Goal: Information Seeking & Learning: Learn about a topic

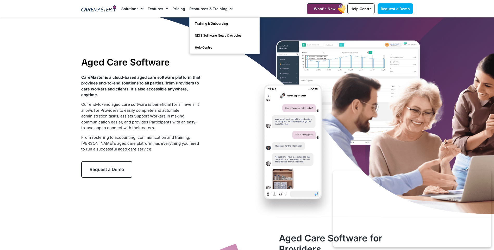
click at [184, 3] on li "Pricing" at bounding box center [178, 8] width 17 height 17
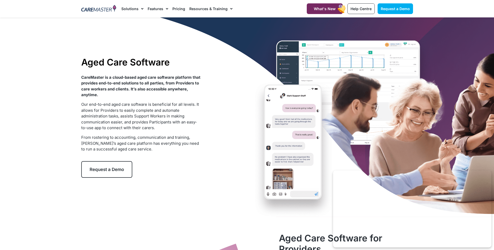
drag, startPoint x: 194, startPoint y: 84, endPoint x: 194, endPoint y: 80, distance: 3.6
click at [194, 80] on p "CareMaster is a cloud-based aged care software platform that provides end-to-en…" at bounding box center [140, 86] width 119 height 23
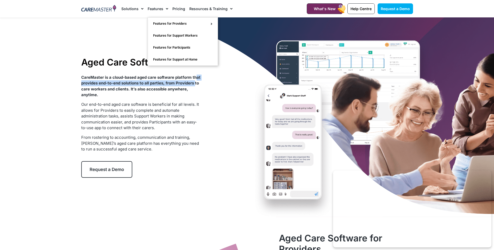
click at [154, 2] on link "Features" at bounding box center [158, 8] width 21 height 17
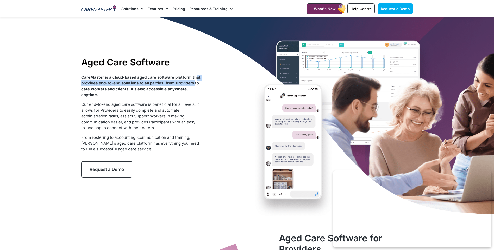
click at [154, 2] on link "Features" at bounding box center [158, 8] width 21 height 17
click at [172, 10] on link "Pricing" at bounding box center [178, 8] width 13 height 17
